Goal: Information Seeking & Learning: Learn about a topic

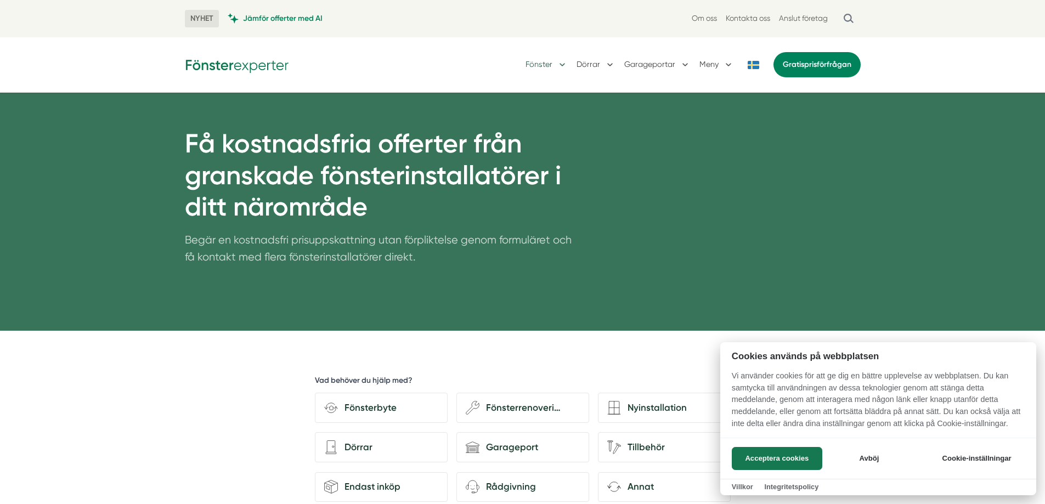
click at [550, 61] on div at bounding box center [522, 252] width 1045 height 504
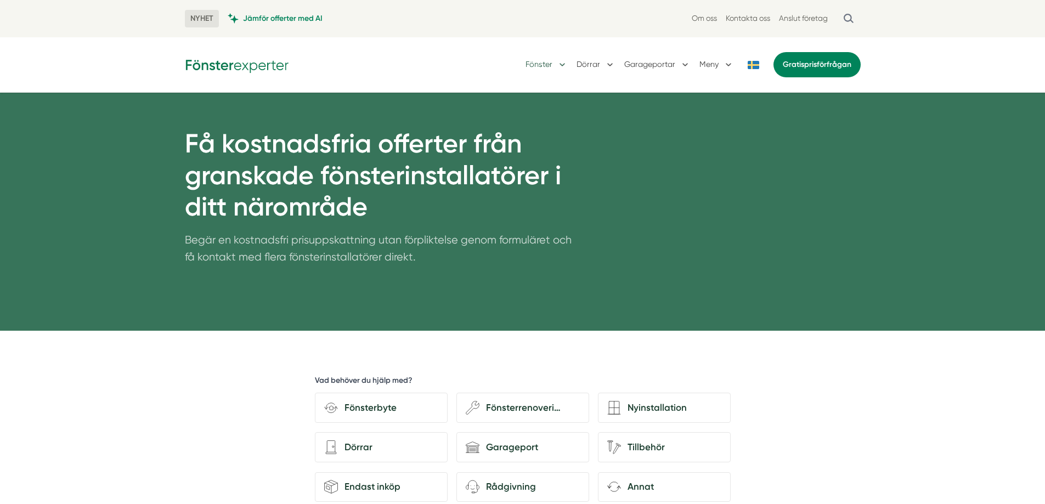
click at [547, 67] on button "Fönster" at bounding box center [546, 64] width 42 height 29
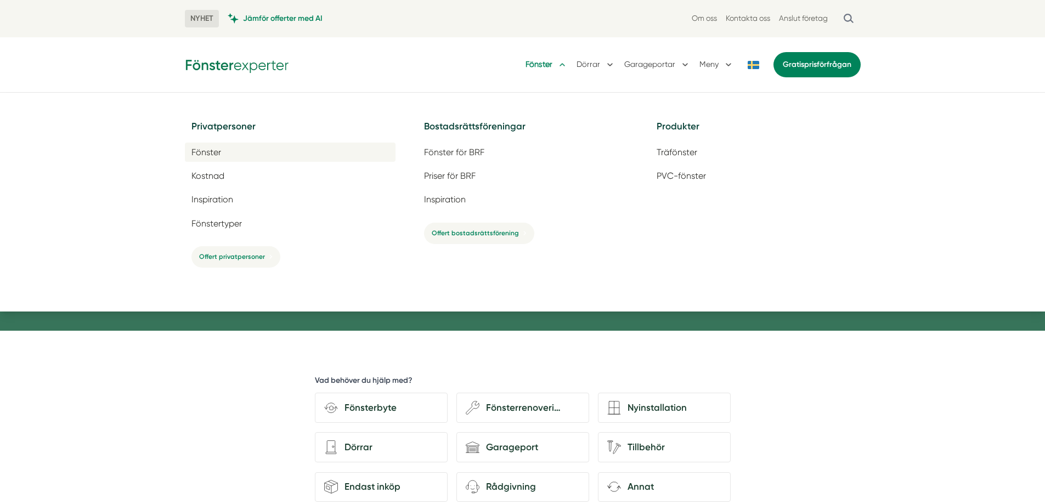
click at [210, 149] on span "Fönster" at bounding box center [206, 152] width 30 height 10
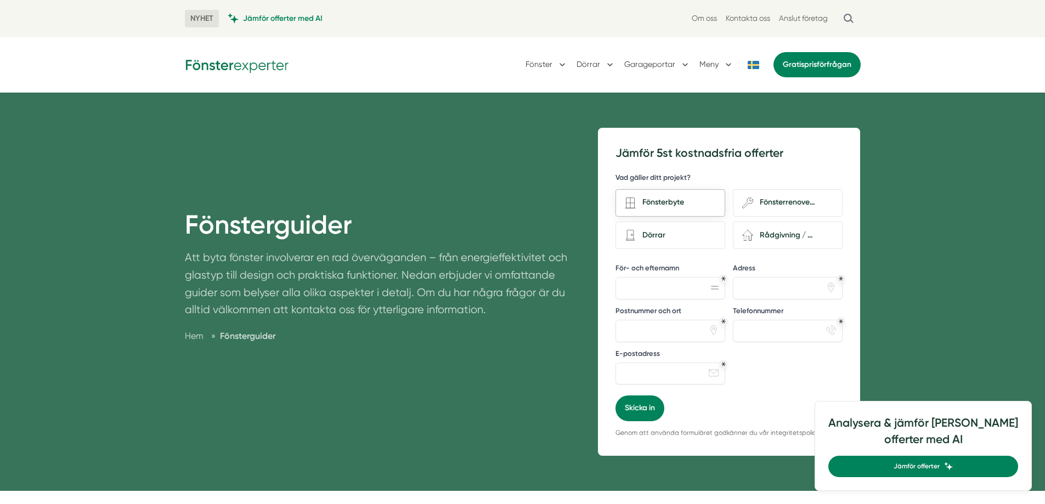
click at [682, 199] on div "Fönsterbyte" at bounding box center [676, 202] width 80 height 15
click at [0, 0] on input "Fönsterbyte" at bounding box center [0, 0] width 0 height 0
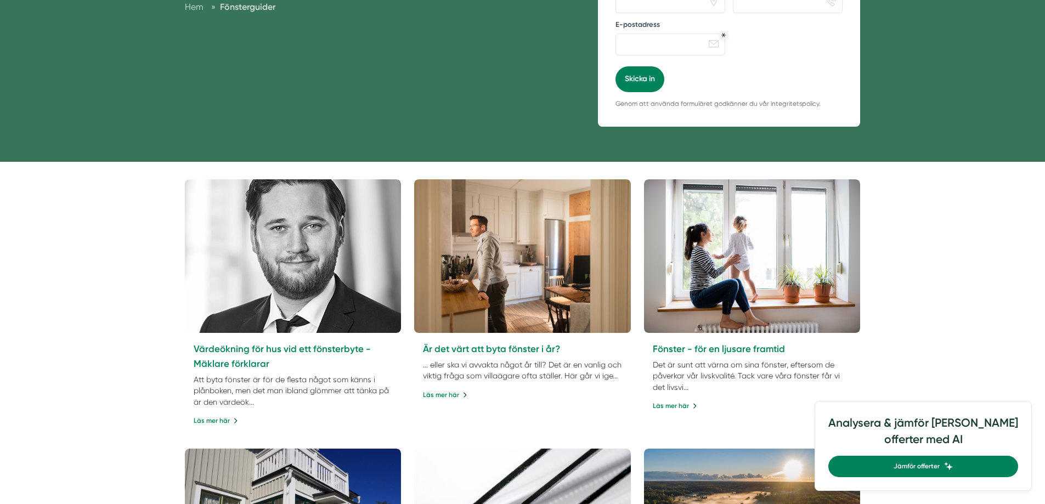
scroll to position [603, 0]
